Goal: Understand site structure: Grasp the organization and layout of the website

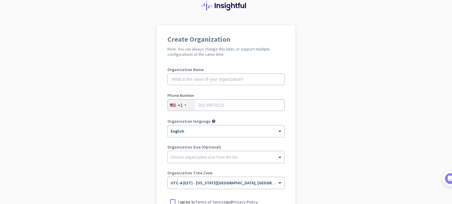
scroll to position [9, 0]
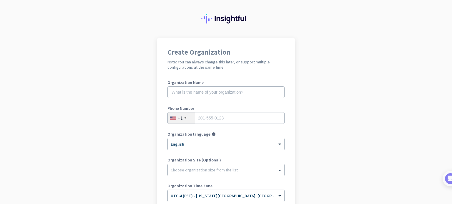
click at [232, 22] on img at bounding box center [225, 18] width 49 height 9
